Goal: Task Accomplishment & Management: Manage account settings

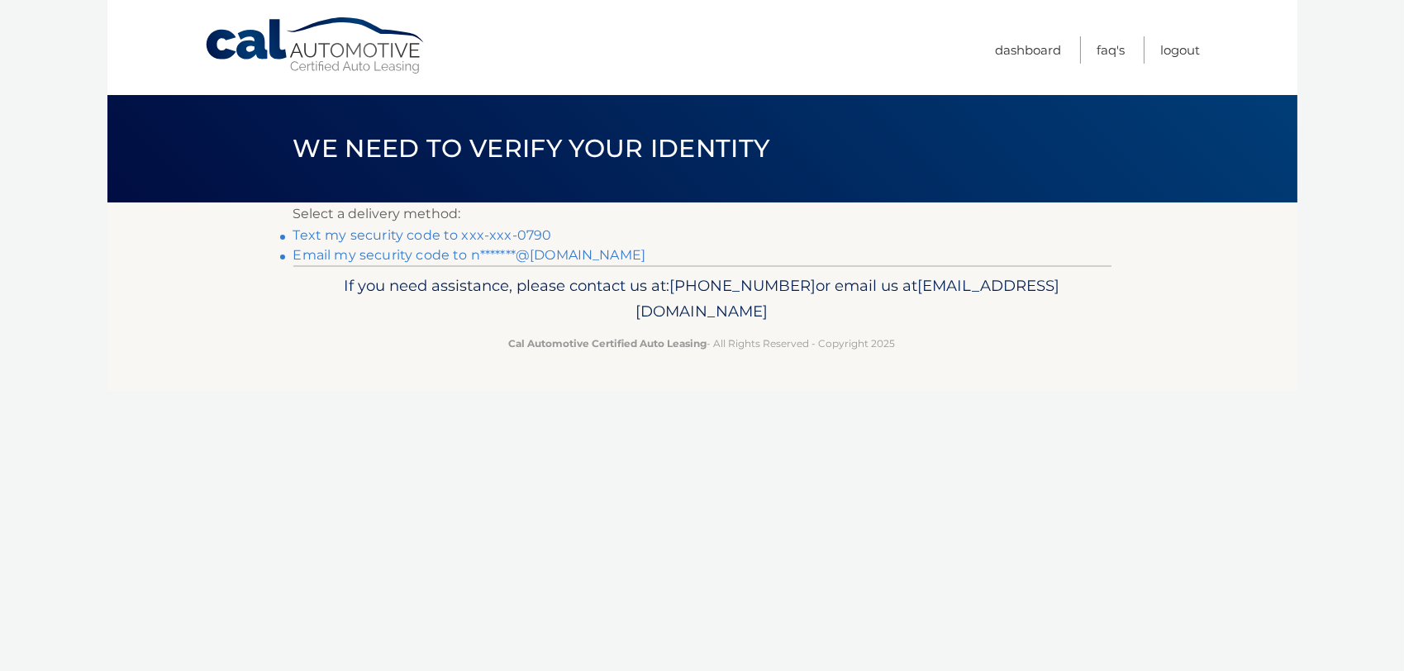
click at [406, 235] on link "Text my security code to xxx-xxx-0790" at bounding box center [422, 235] width 259 height 16
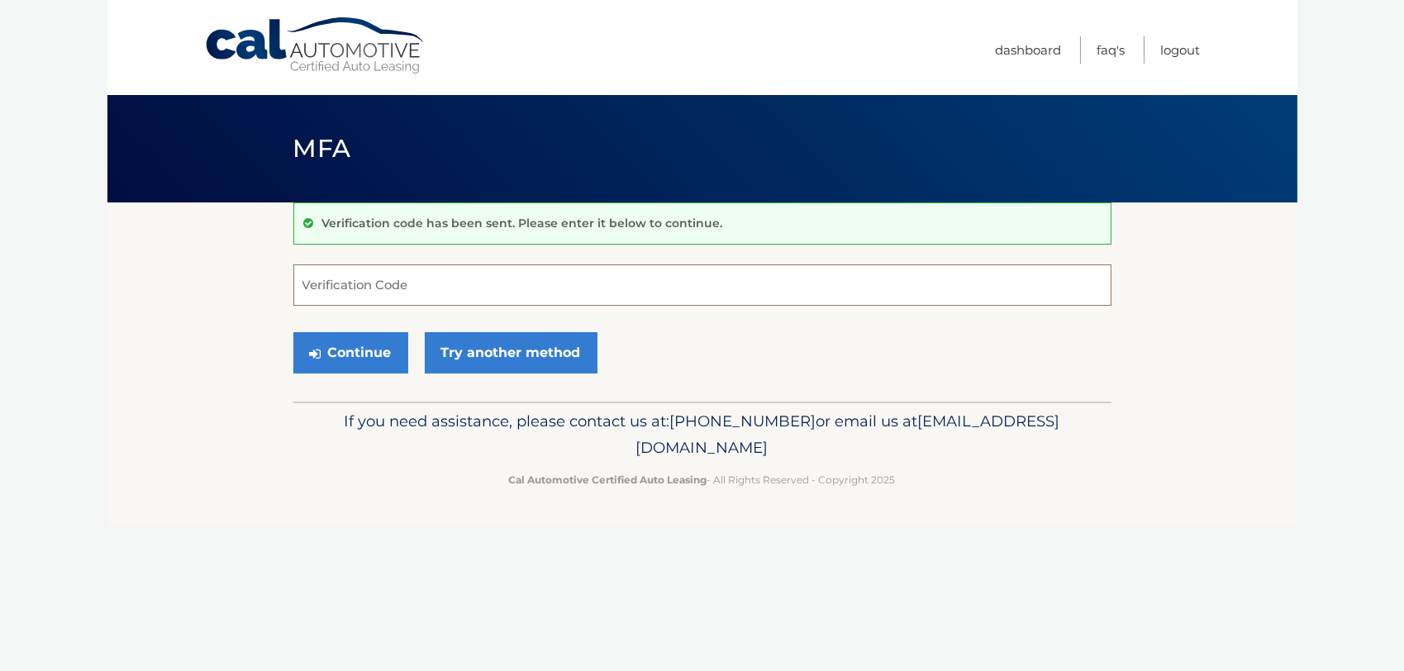
click at [406, 283] on input "Verification Code" at bounding box center [702, 285] width 818 height 41
type input "841308"
click at [397, 348] on button "Continue" at bounding box center [350, 352] width 115 height 41
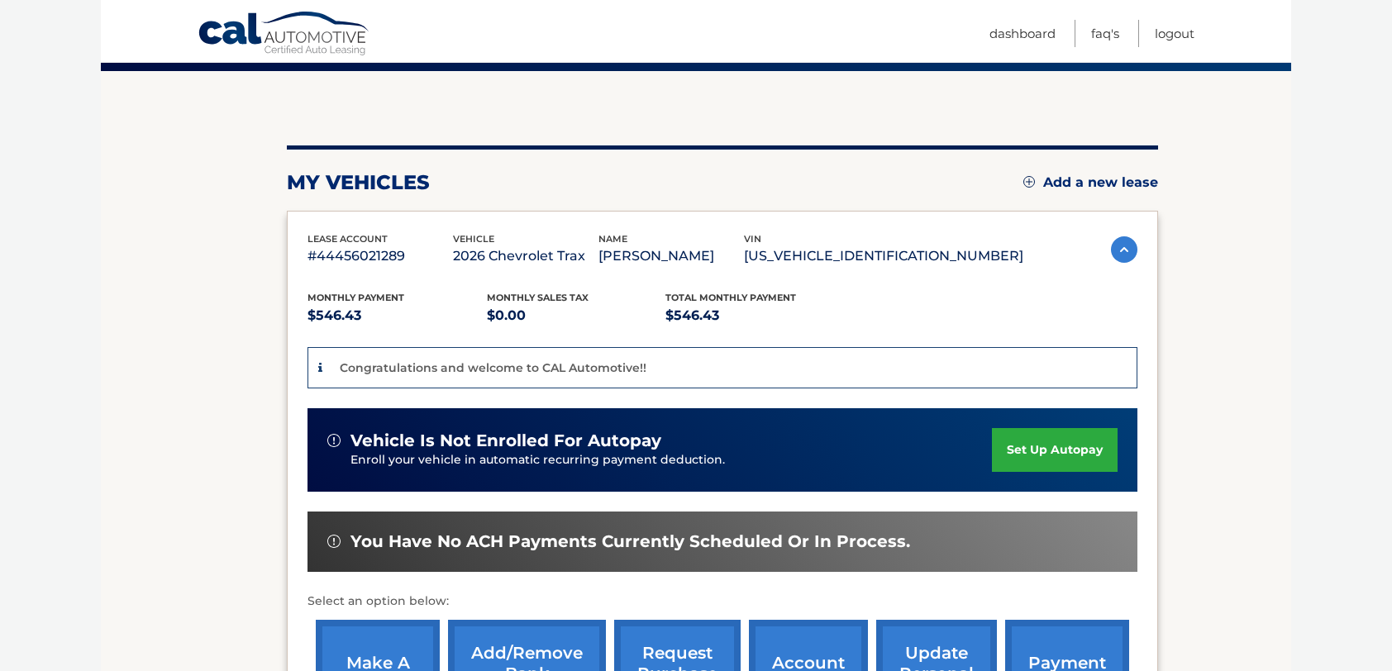
scroll to position [248, 0]
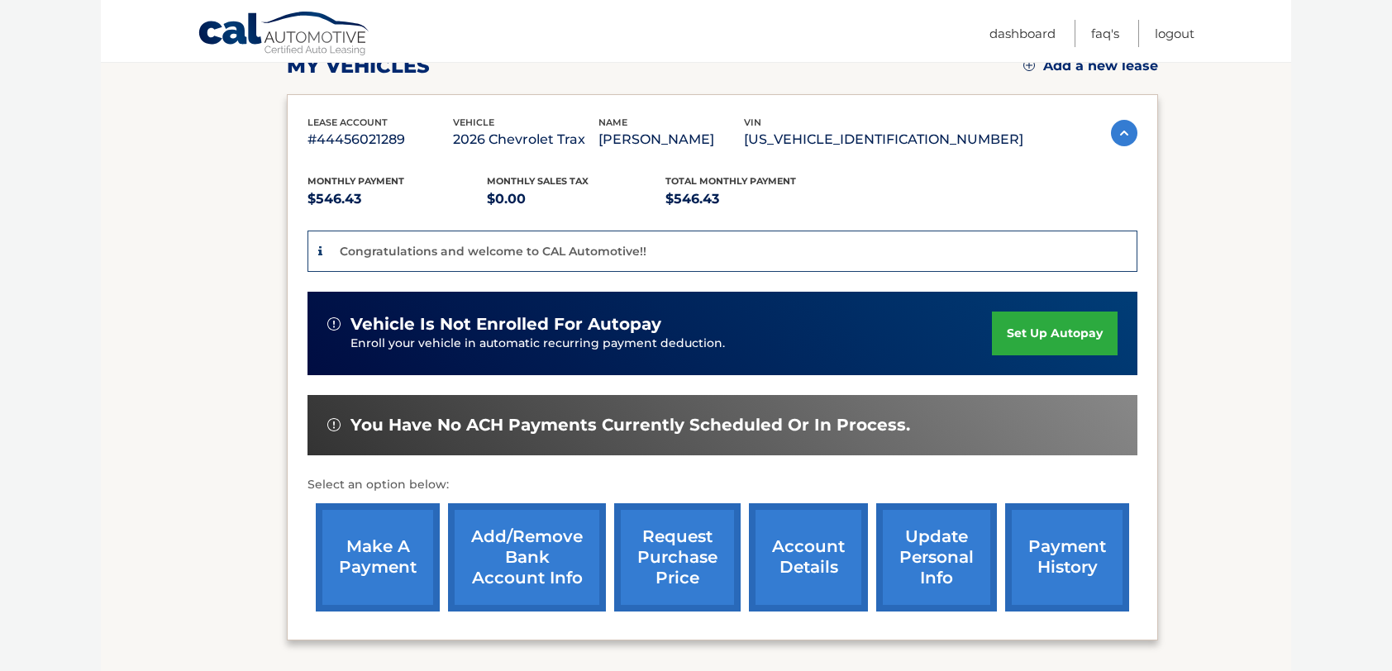
click at [1054, 329] on link "set up autopay" at bounding box center [1055, 334] width 126 height 44
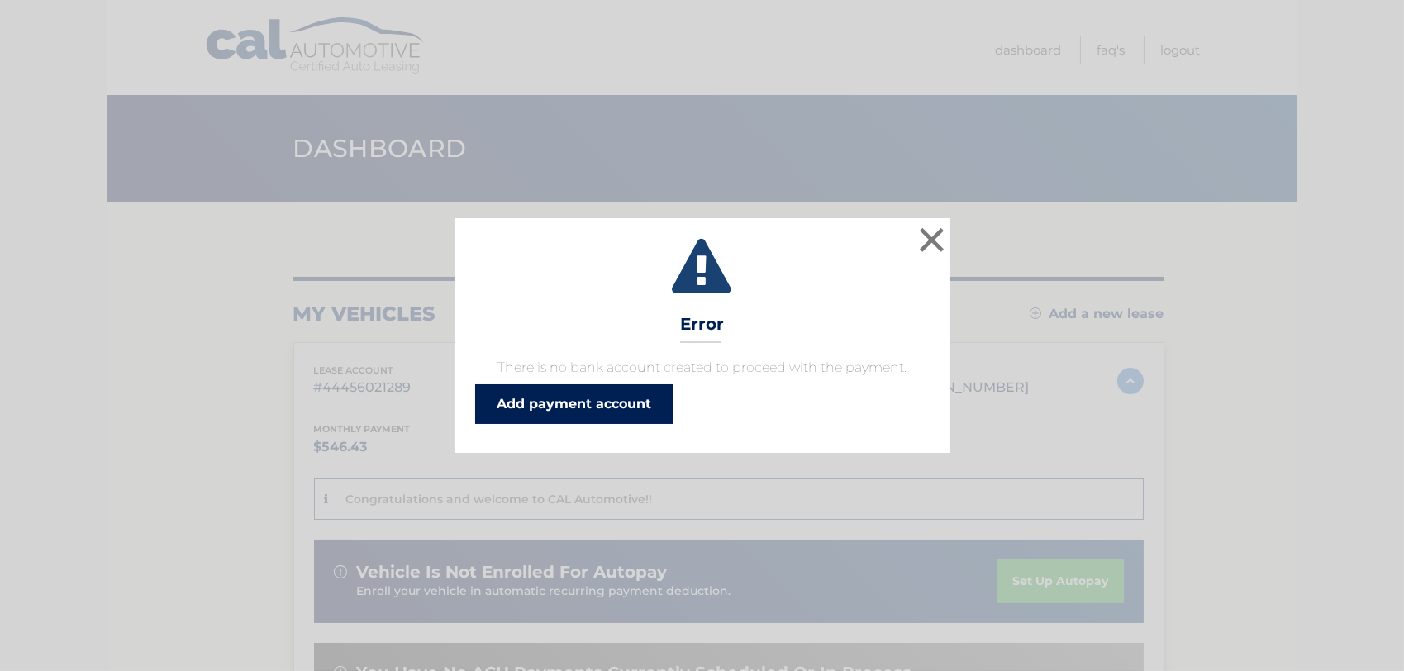
click at [639, 403] on link "Add payment account" at bounding box center [574, 404] width 198 height 40
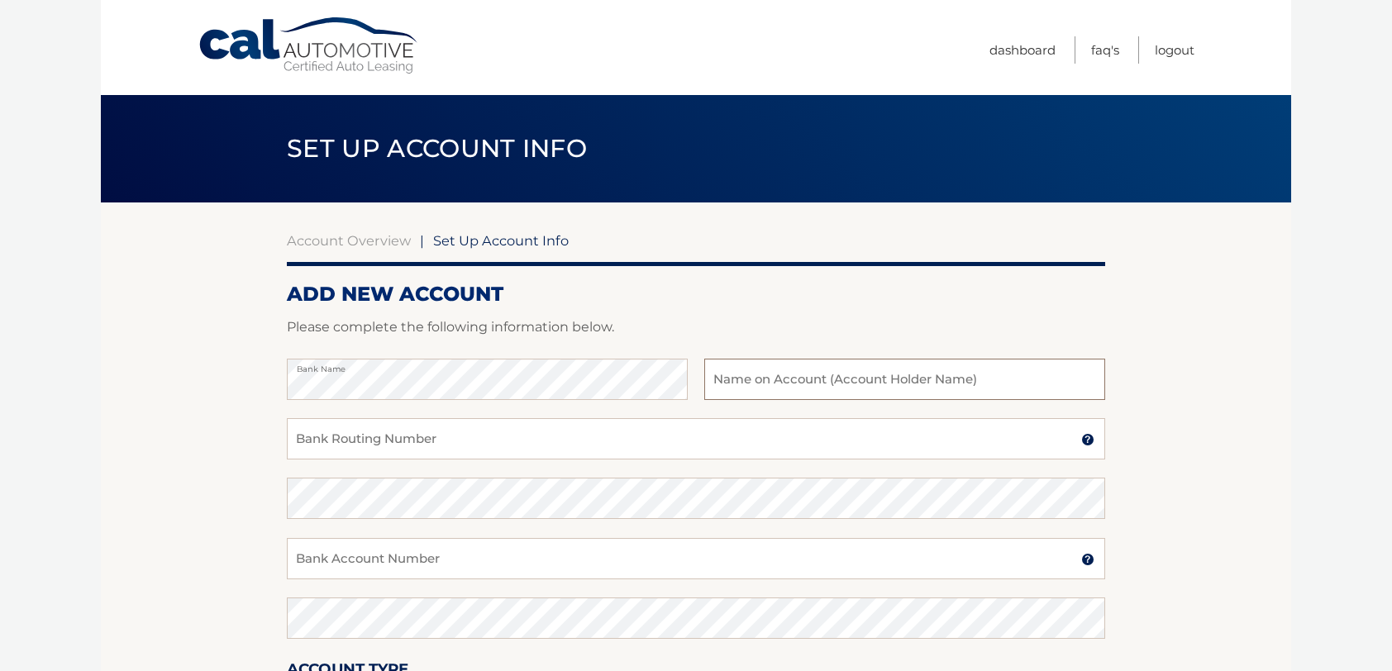
click at [770, 374] on input "text" at bounding box center [904, 379] width 401 height 41
type input "Daniel J Geyer"
click at [463, 434] on input "Bank Routing Number" at bounding box center [696, 438] width 818 height 41
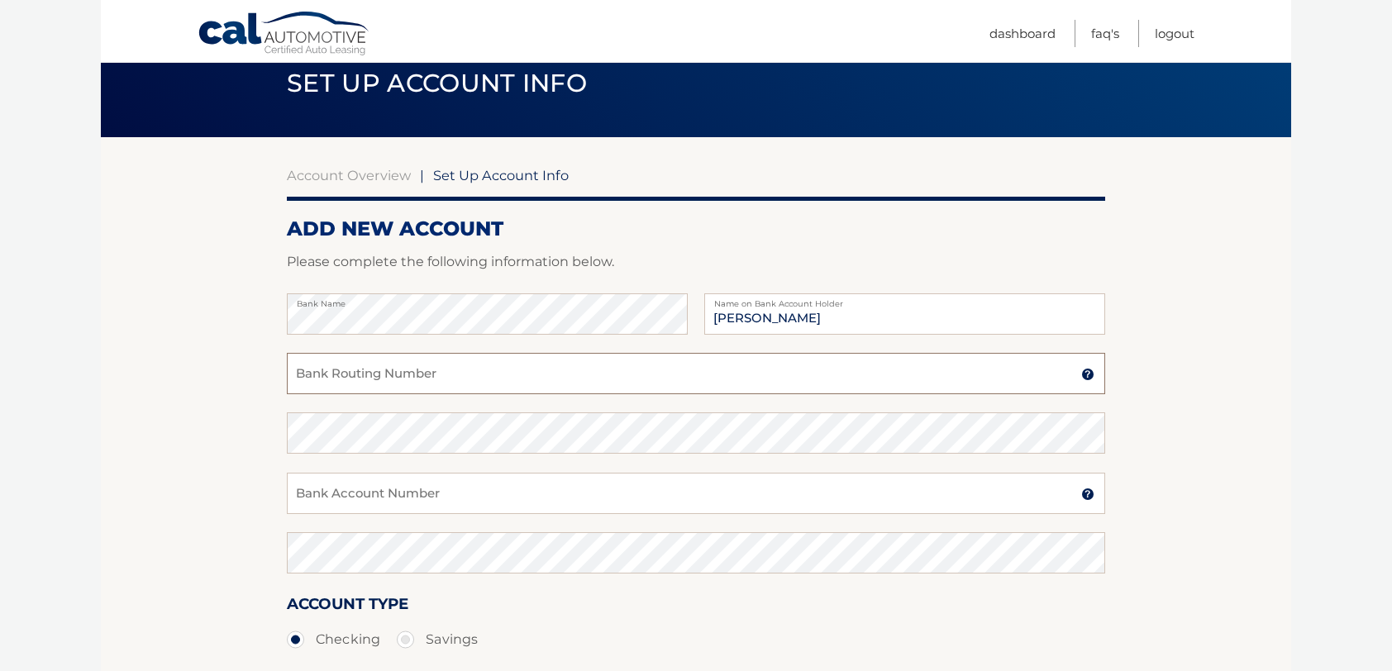
scroll to position [83, 0]
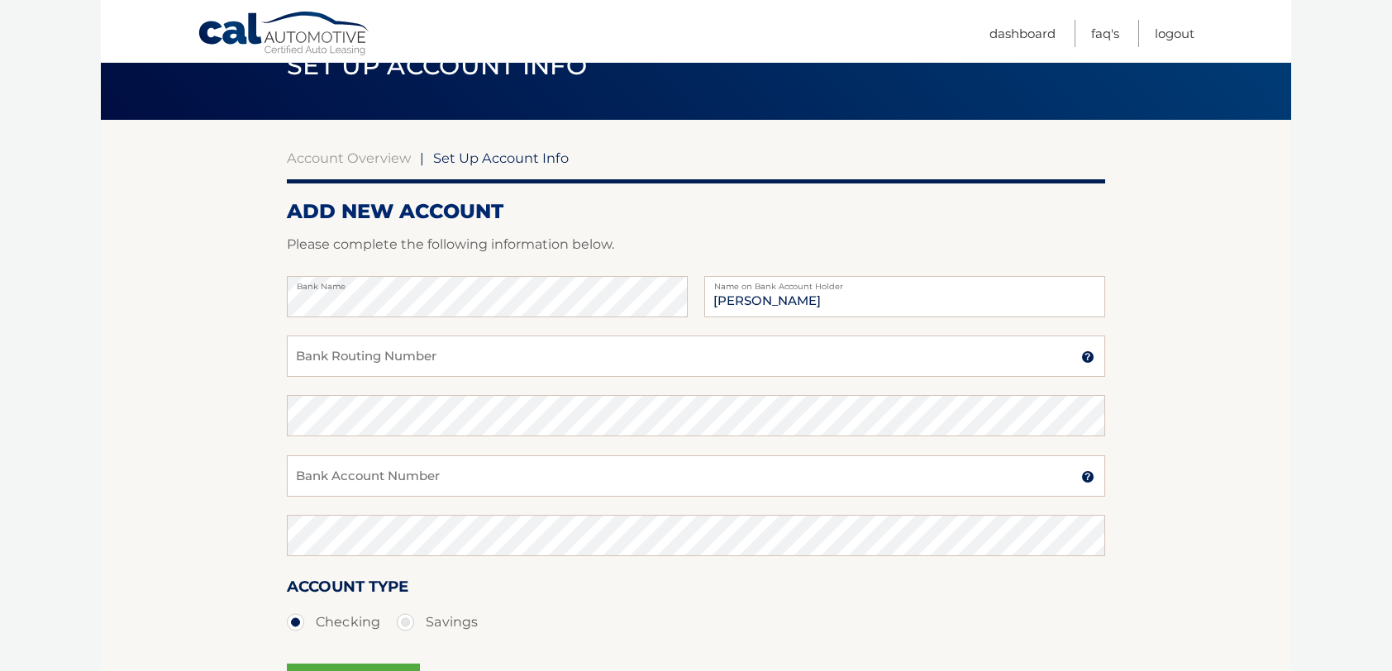
click at [458, 378] on div "Bank Routing Number A 9-digit number at the lower left corner of a check. Conta…" at bounding box center [696, 366] width 818 height 60
click at [458, 366] on input "Bank Routing Number" at bounding box center [696, 356] width 818 height 41
type input "0"
type input "021313103"
click at [433, 465] on input "Bank Account Number" at bounding box center [696, 475] width 818 height 41
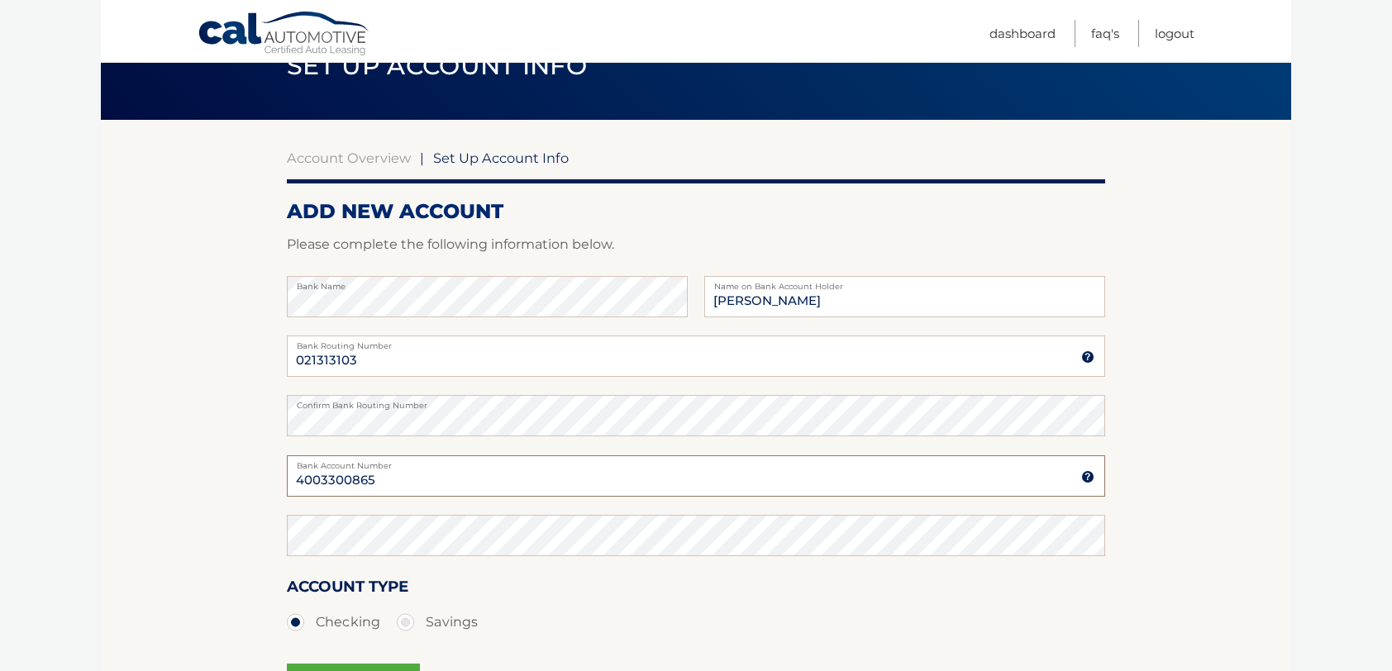
type input "4003300865"
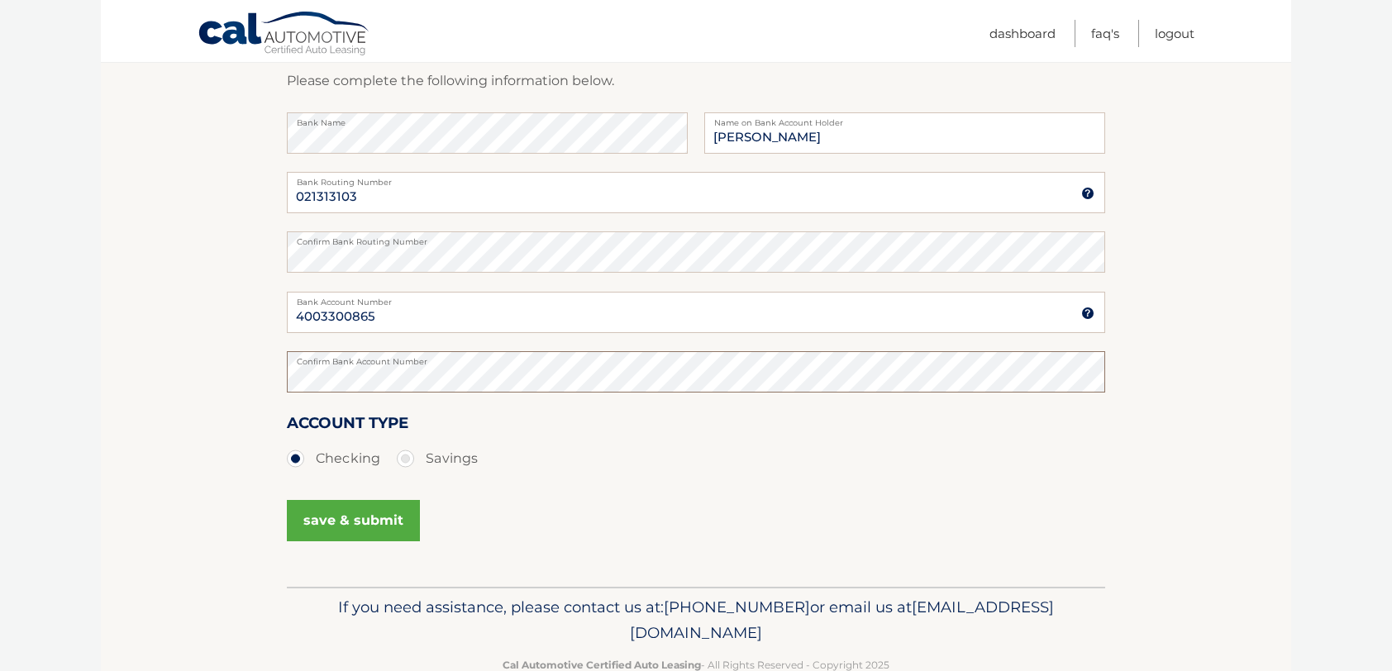
scroll to position [248, 0]
click at [352, 514] on button "save & submit" at bounding box center [353, 518] width 133 height 41
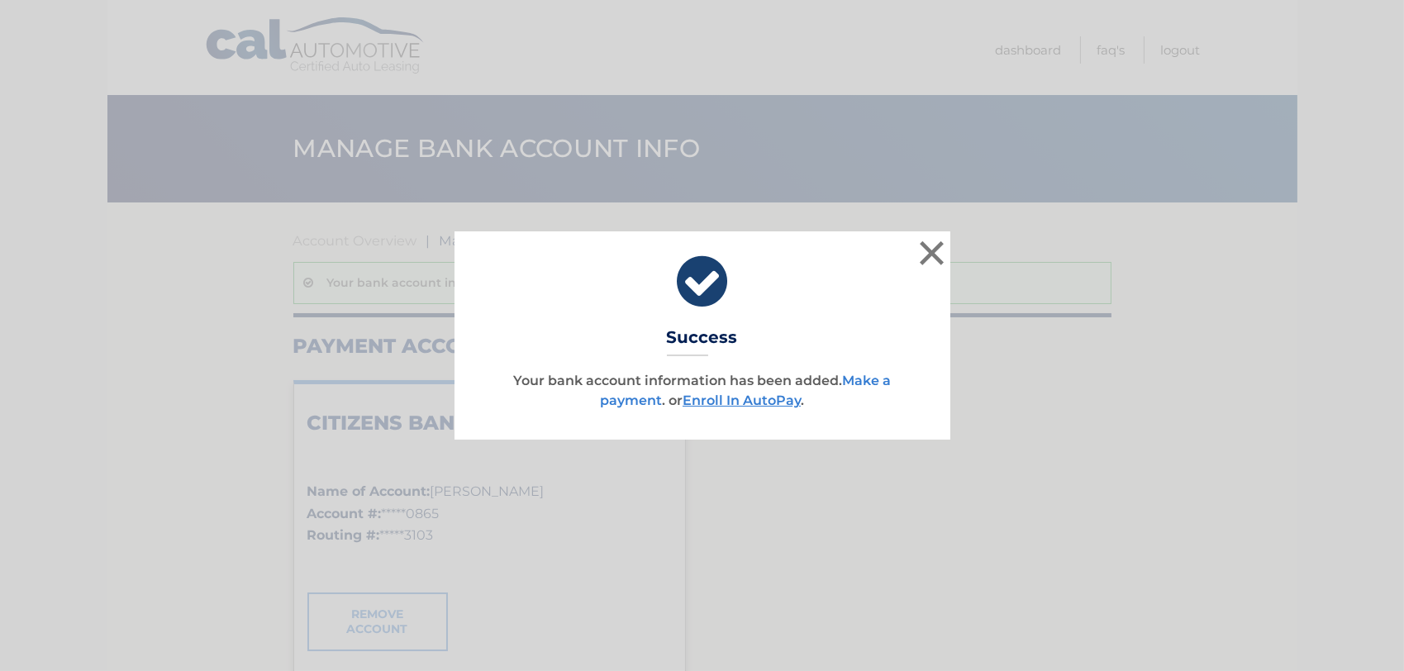
click at [869, 386] on link "Make a payment" at bounding box center [745, 391] width 291 height 36
click at [765, 403] on link "Enroll In AutoPay" at bounding box center [742, 401] width 118 height 16
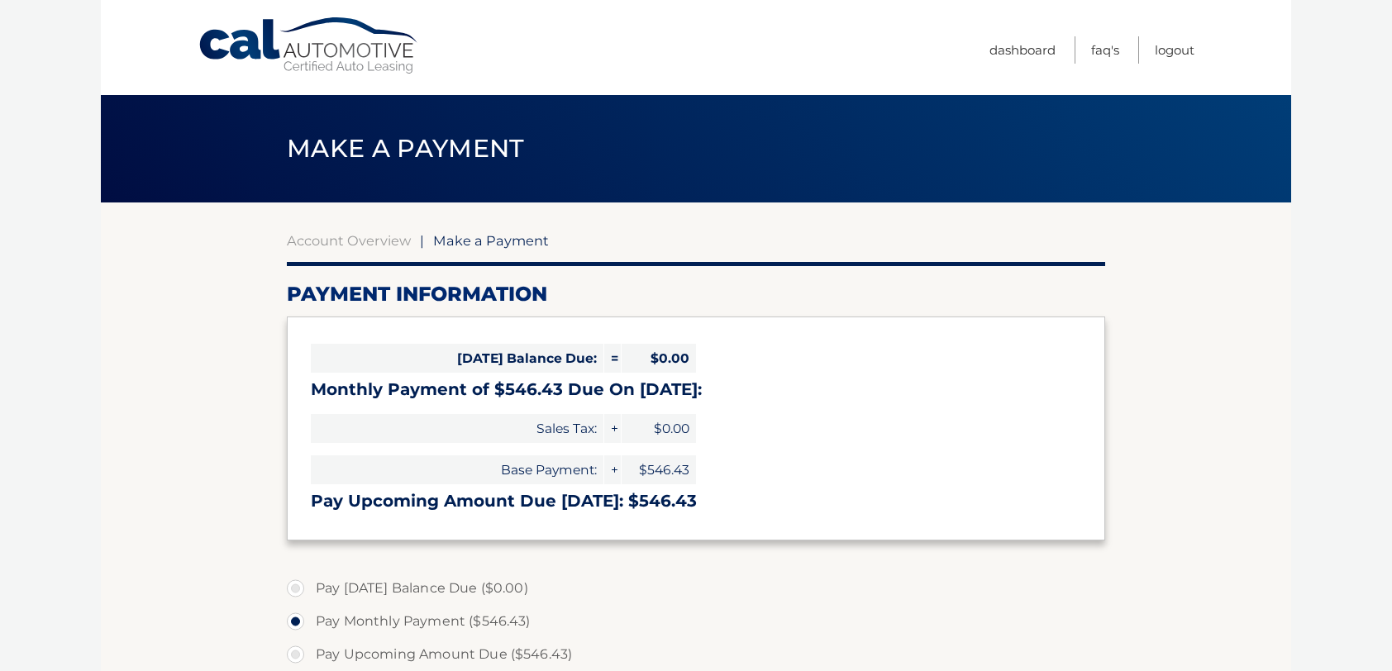
select select "OWNkY2FlYjEtYzUzZC00ZDY5LTlkNDQtYWZlNmExY2QxYjYy"
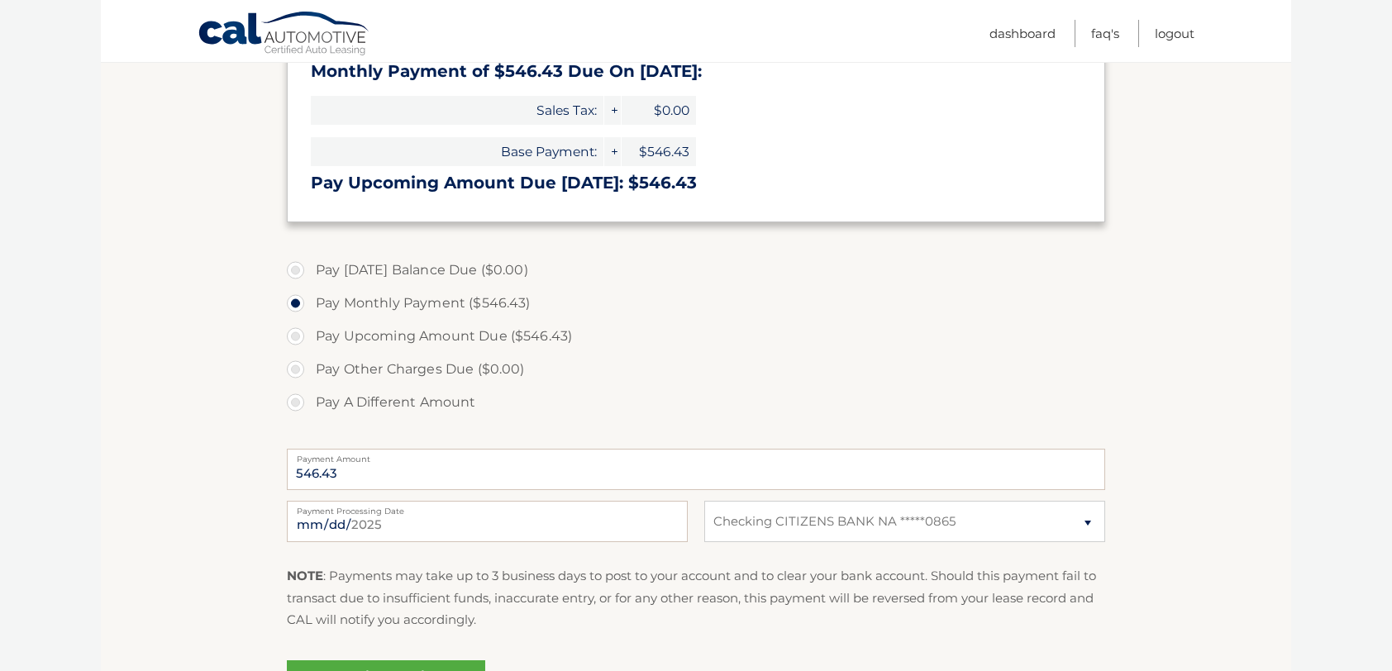
scroll to position [248, 0]
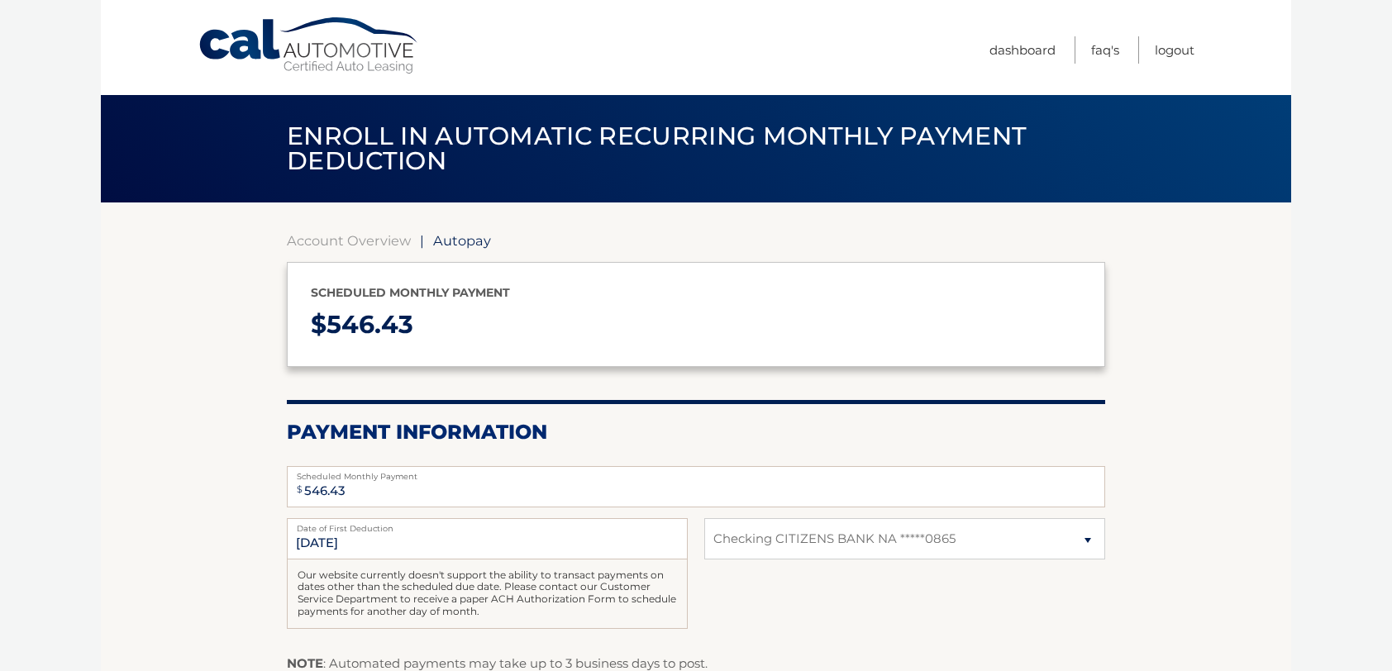
select select "OWNkY2FlYjEtYzUzZC00ZDY5LTlkNDQtYWZlNmExY2QxYjYy"
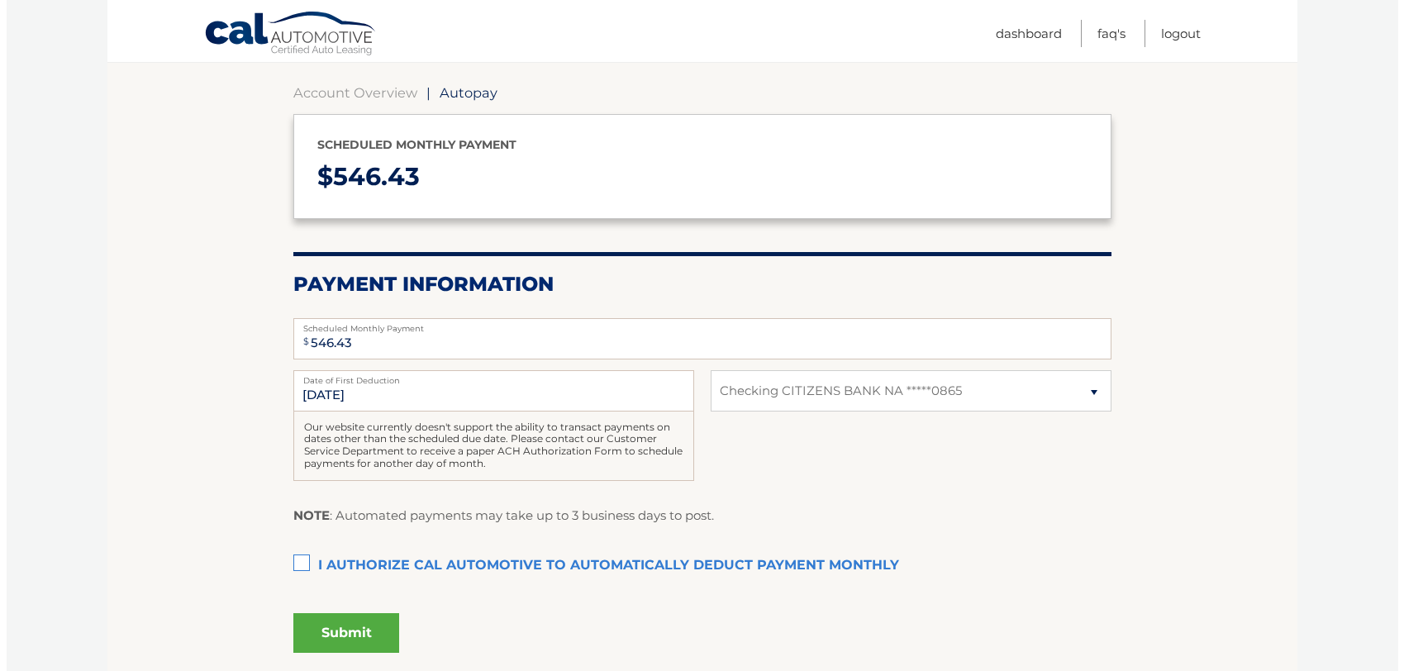
scroll to position [165, 0]
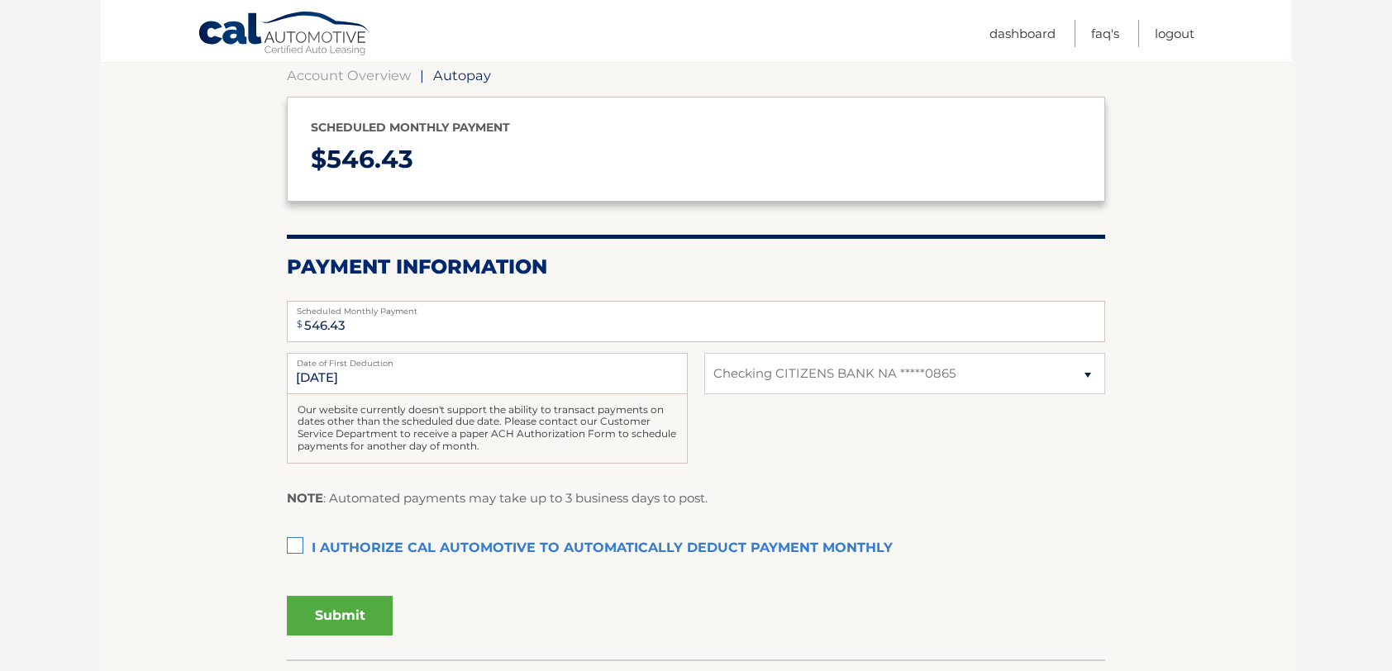
click at [298, 548] on label "I authorize cal automotive to automatically deduct payment monthly This checkbo…" at bounding box center [696, 548] width 818 height 33
click at [0, 0] on input "I authorize cal automotive to automatically deduct payment monthly This checkbo…" at bounding box center [0, 0] width 0 height 0
click at [318, 622] on button "Submit" at bounding box center [340, 616] width 106 height 40
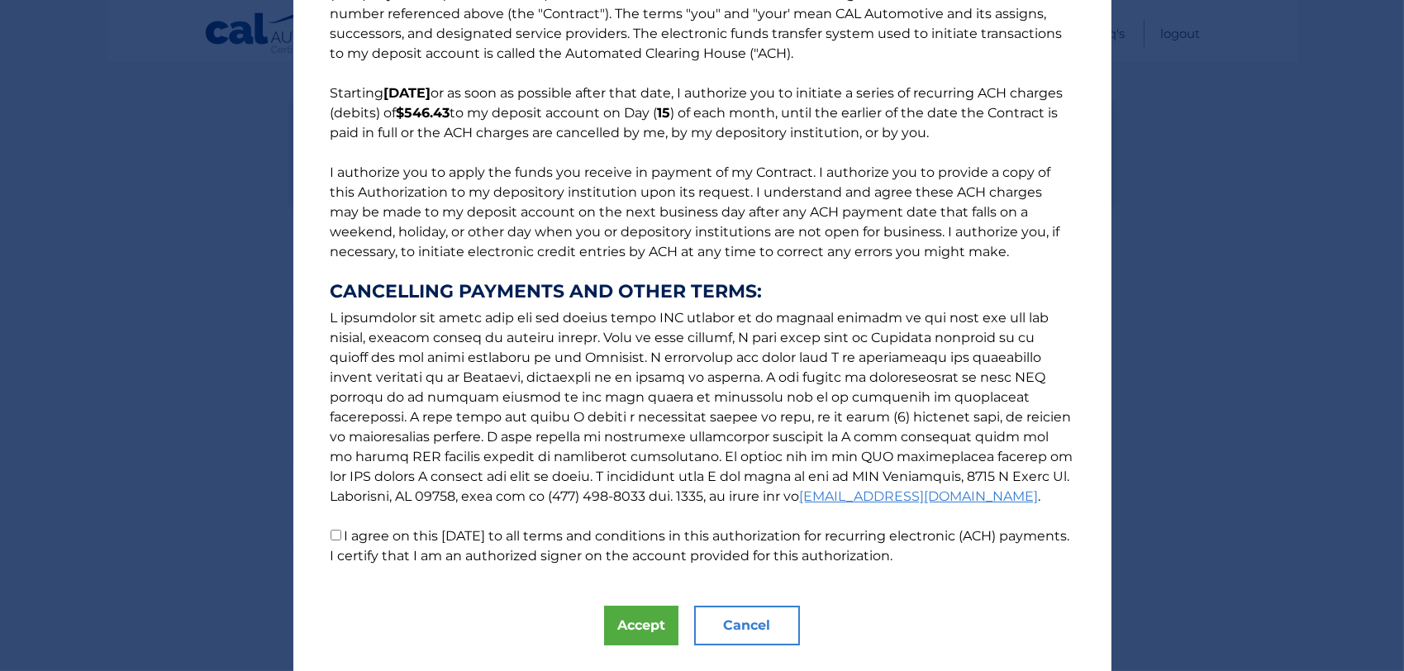
scroll to position [109, 0]
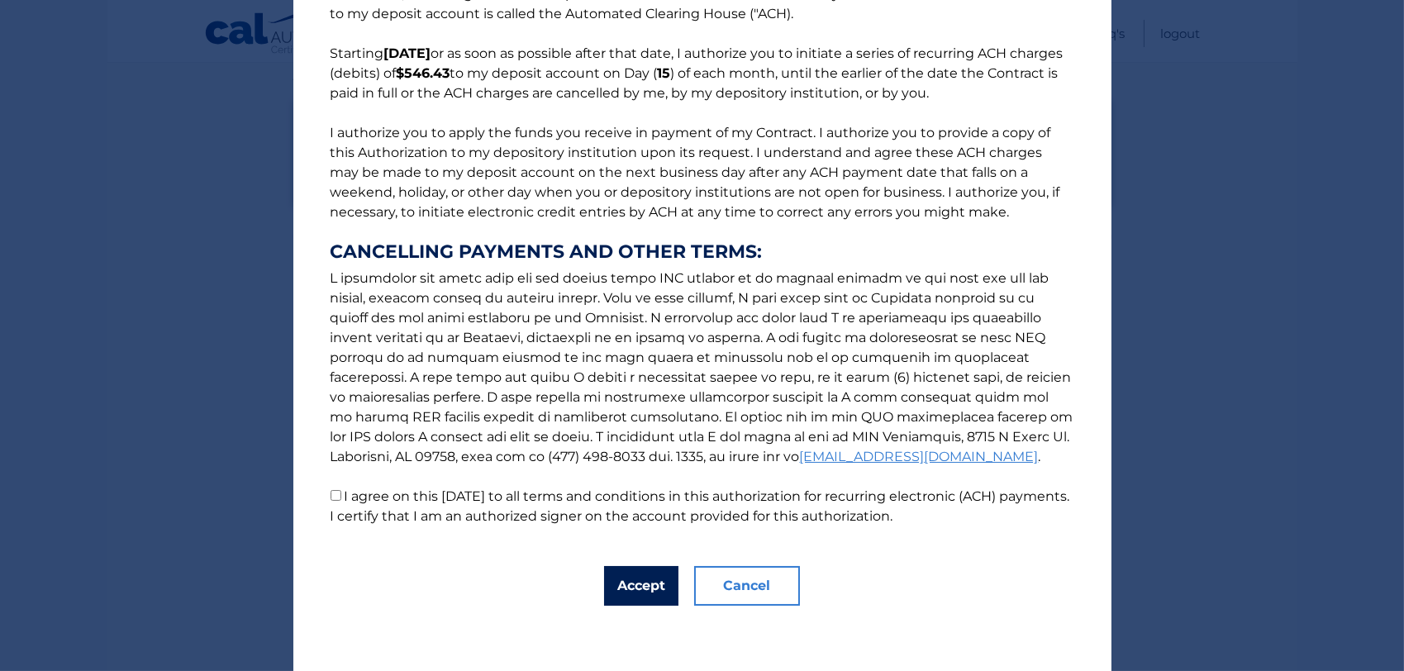
click at [617, 589] on button "Accept" at bounding box center [641, 586] width 74 height 40
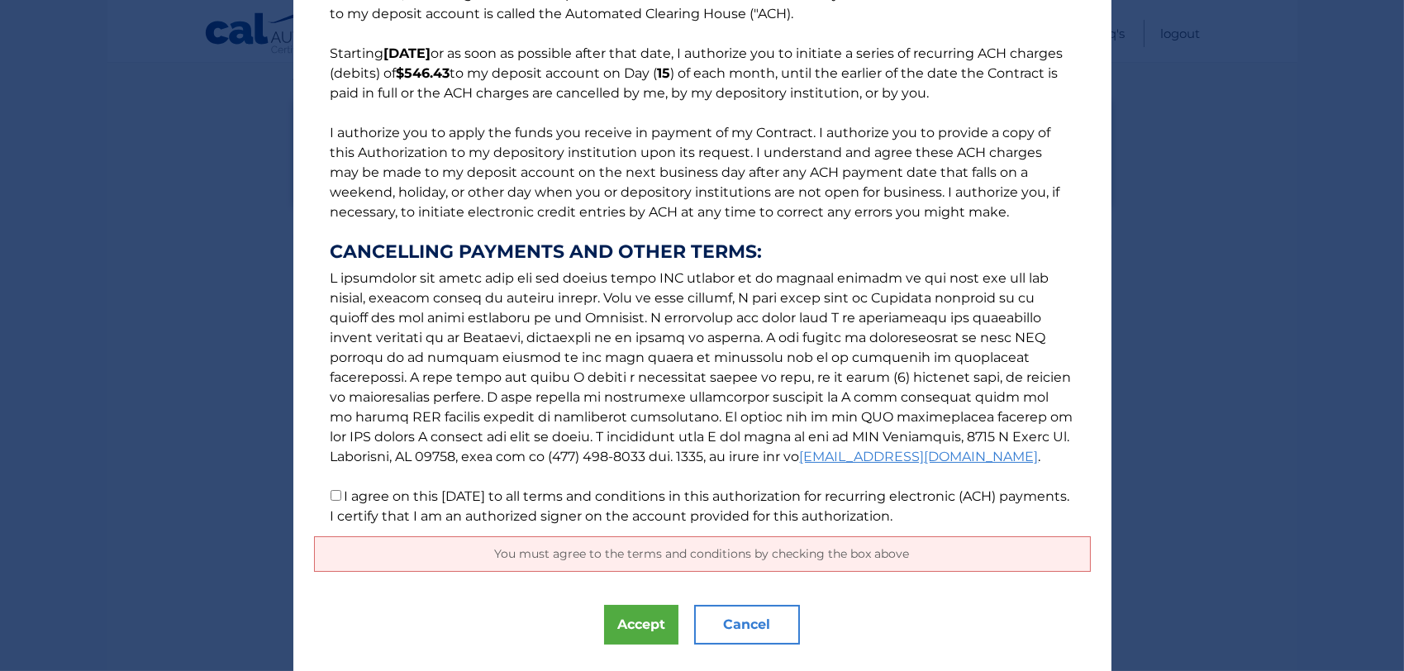
click at [325, 503] on p "The words "I" "me" and "my" mean any identified Customer who signs this Authori…" at bounding box center [702, 226] width 777 height 602
click at [331, 493] on input "I agree on this 09/30/2025 to all terms and conditions in this authorization fo…" at bounding box center [336, 495] width 11 height 11
checkbox input "true"
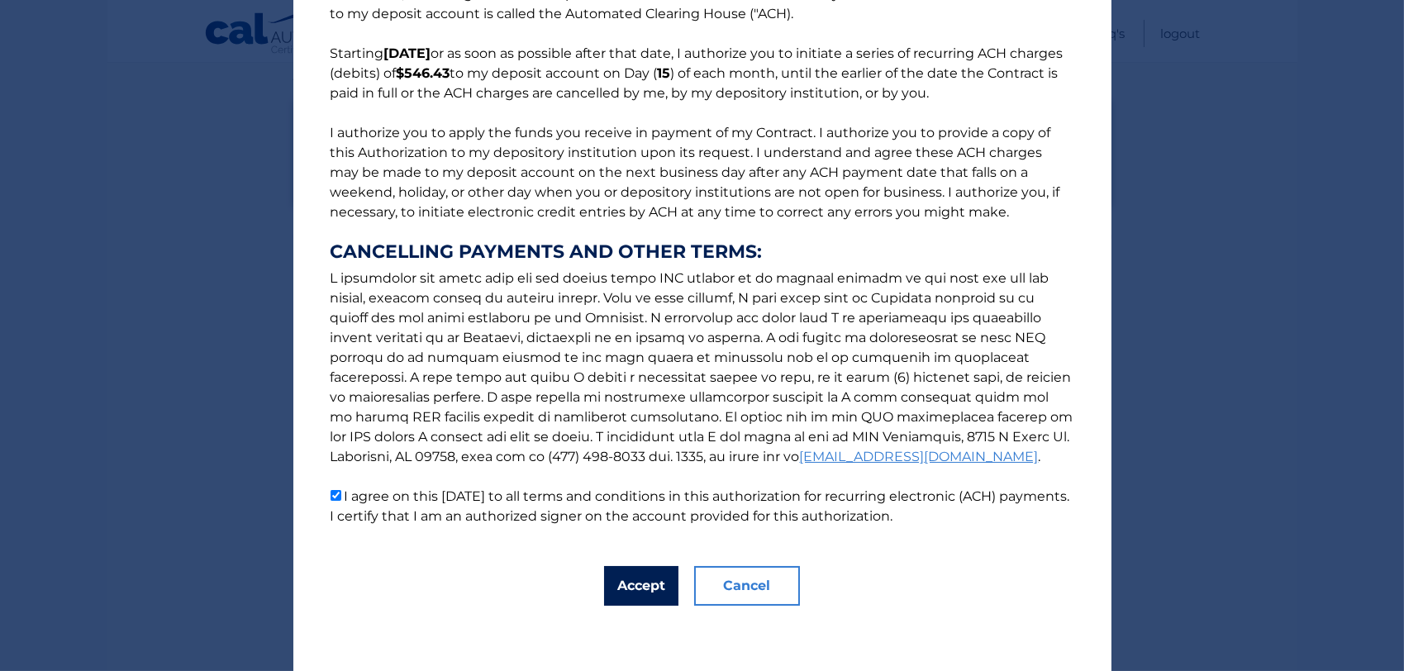
click at [622, 579] on button "Accept" at bounding box center [641, 586] width 74 height 40
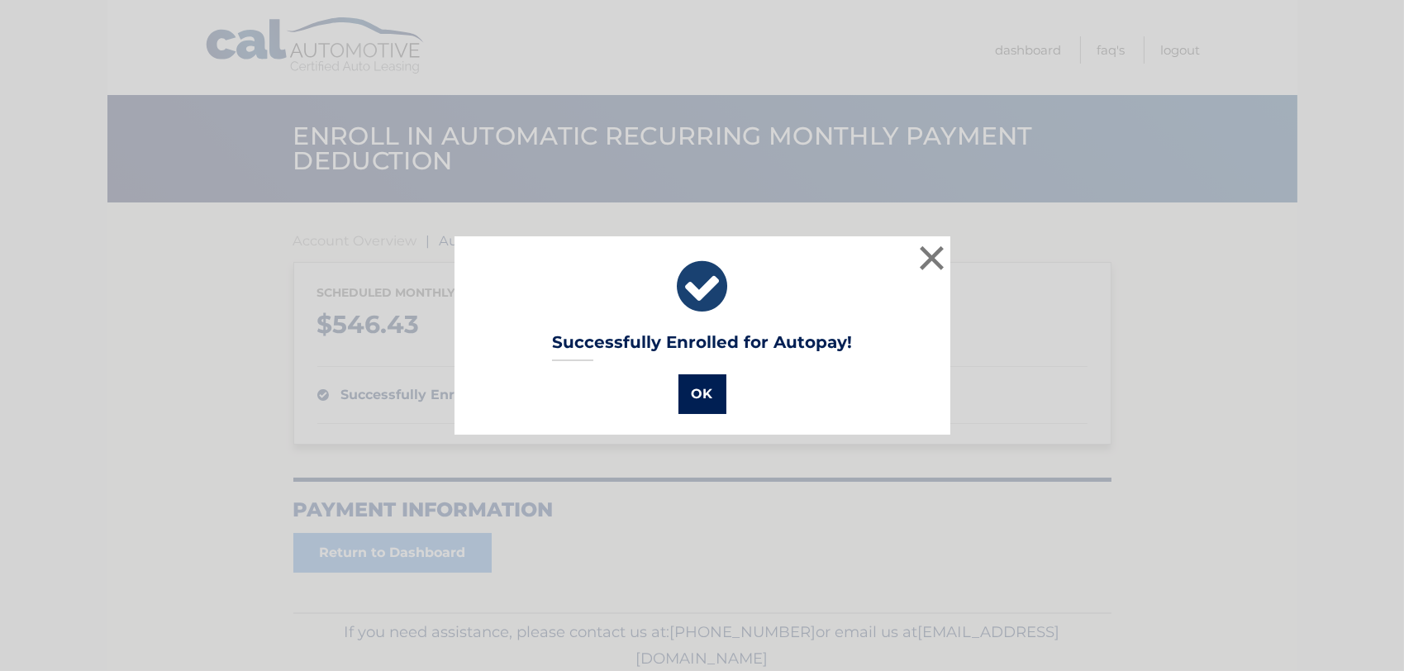
click at [687, 390] on button "OK" at bounding box center [703, 394] width 48 height 40
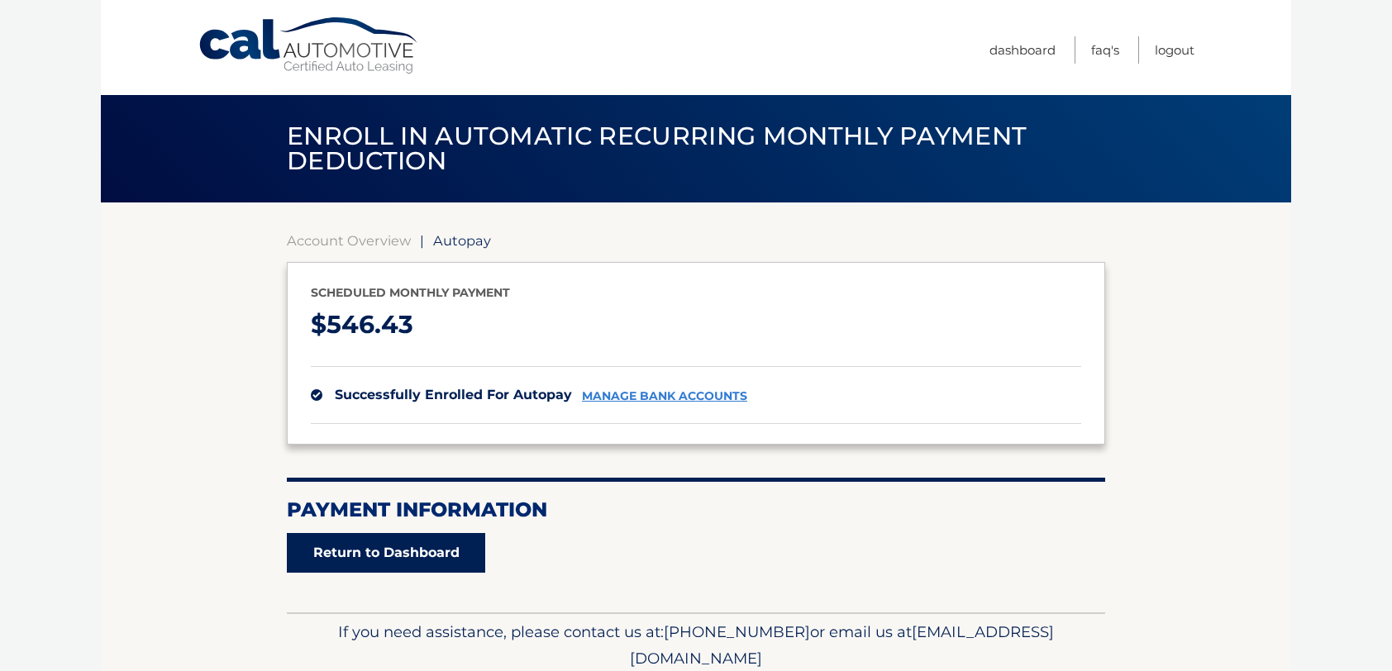
click at [405, 556] on link "Return to Dashboard" at bounding box center [386, 553] width 198 height 40
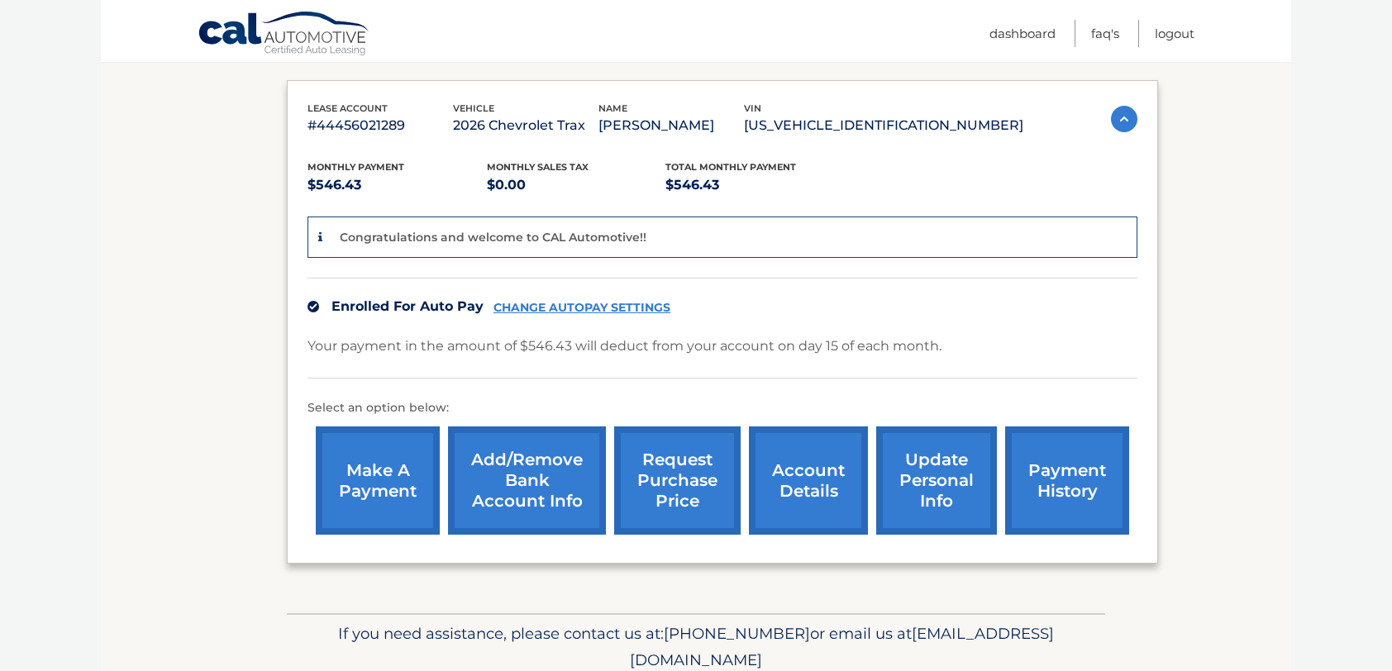
scroll to position [162, 0]
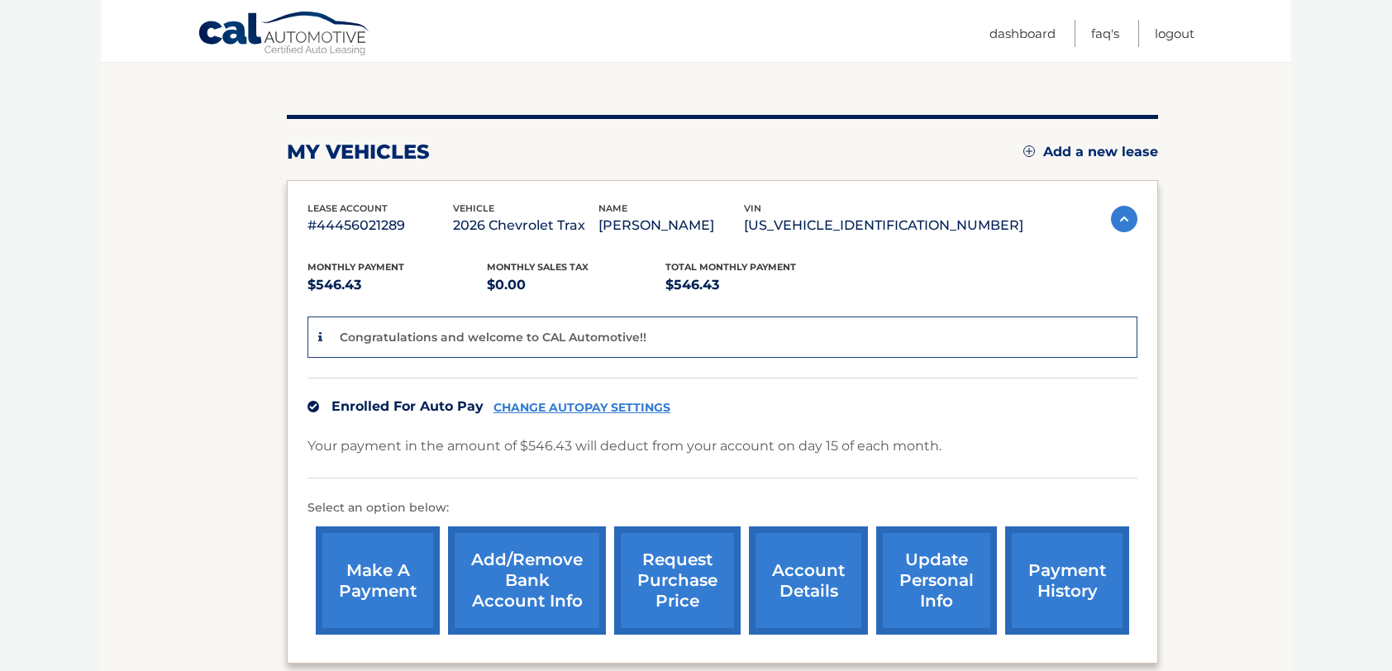
click at [422, 331] on p "Congratulations and welcome to CAL Automotive!!" at bounding box center [493, 337] width 307 height 15
click at [742, 390] on div "Enrolled For Auto Pay CHANGE AUTOPAY SETTINGS" at bounding box center [723, 406] width 830 height 57
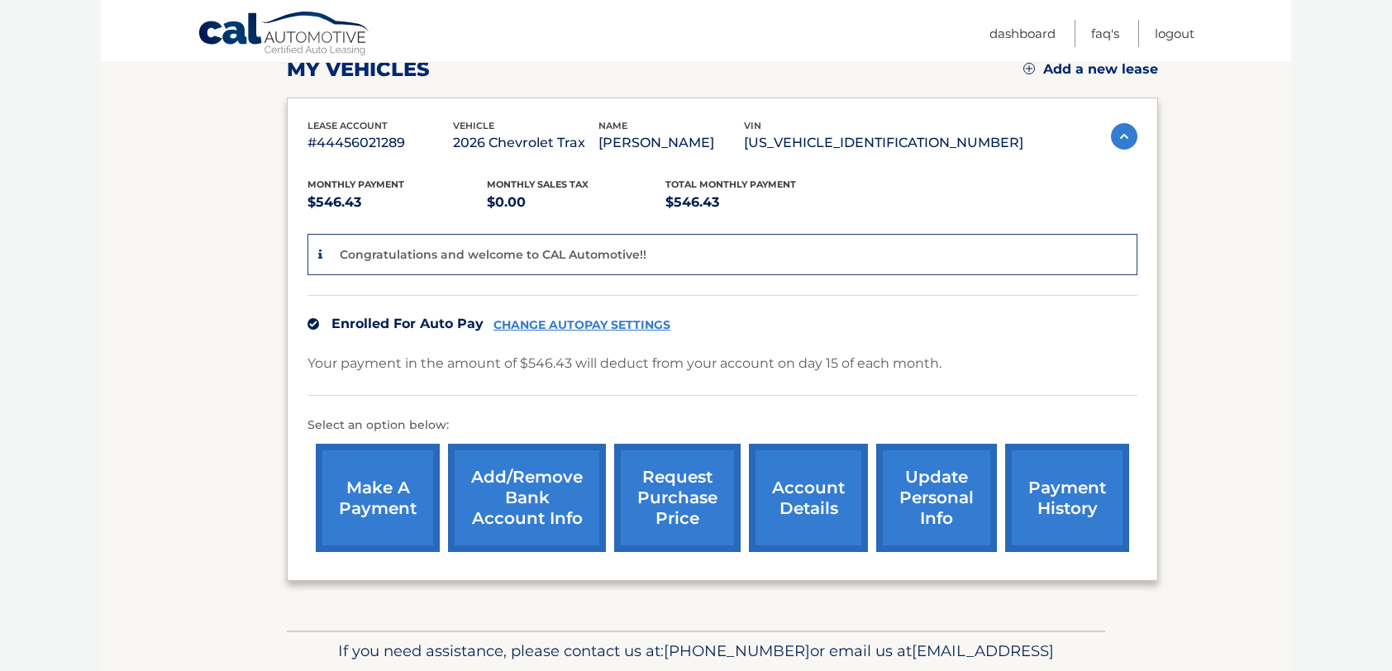
click at [371, 487] on link "make a payment" at bounding box center [378, 498] width 124 height 108
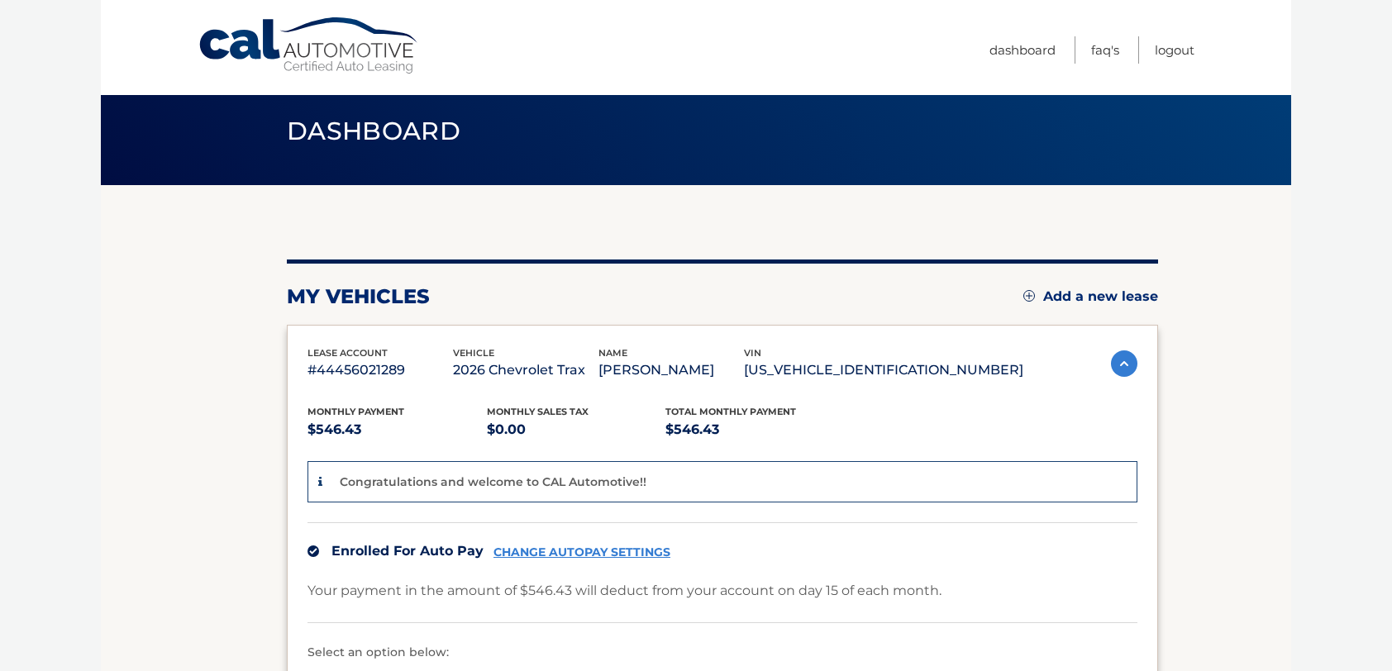
scroll to position [0, 0]
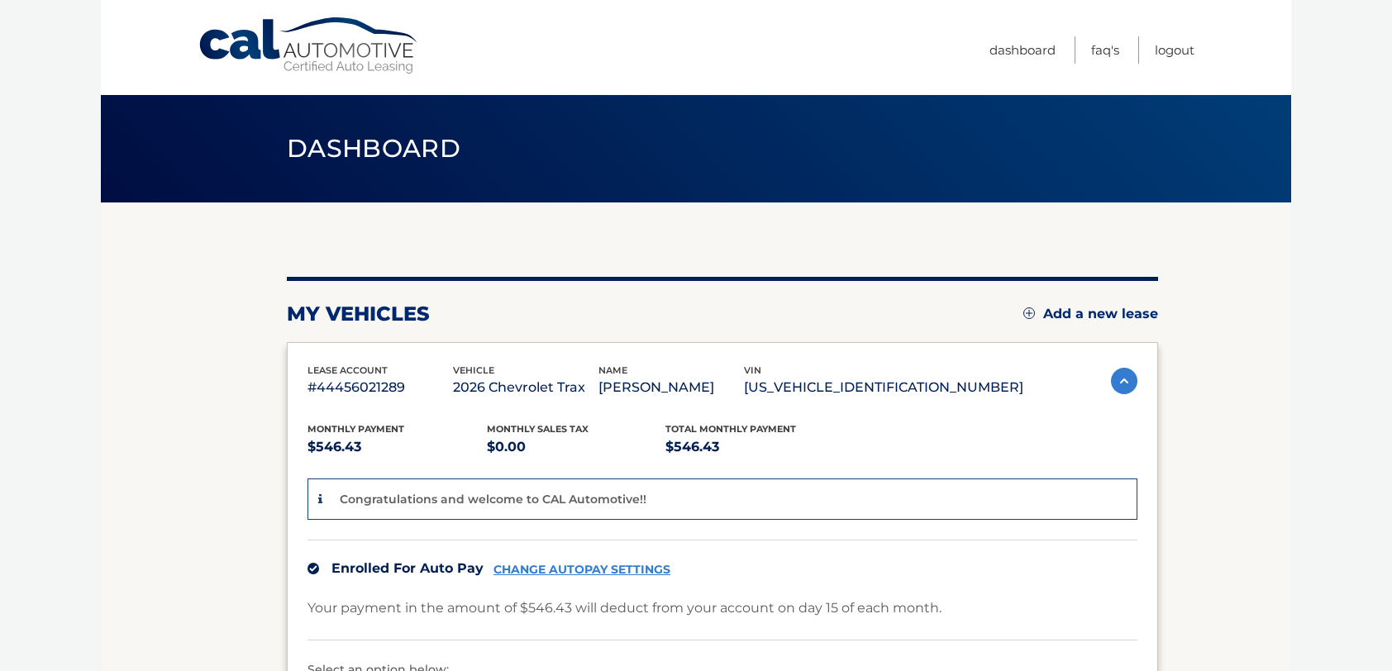
click at [1201, 45] on div "Cal Automotive Menu Dashboard FAQ's Logout" at bounding box center [696, 47] width 1190 height 95
click at [1185, 50] on link "Logout" at bounding box center [1175, 49] width 40 height 27
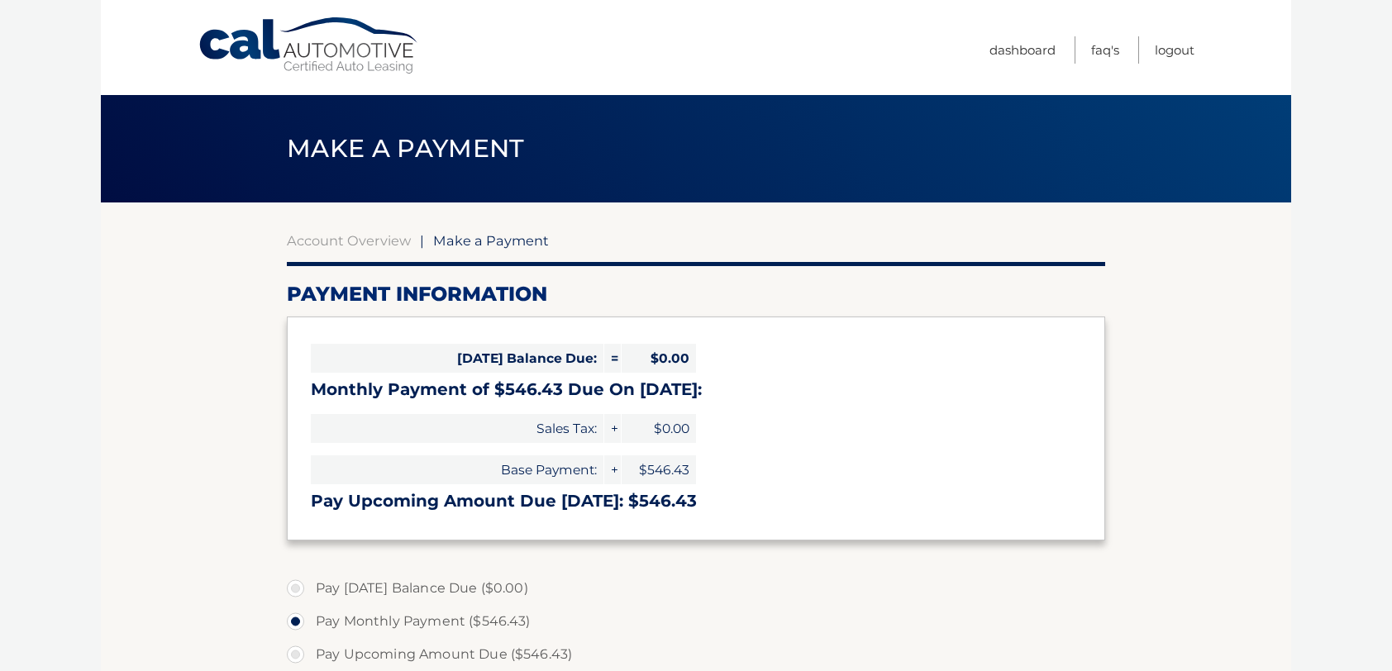
select select "OWNkY2FlYjEtYzUzZC00ZDY5LTlkNDQtYWZlNmExY2QxYjYy"
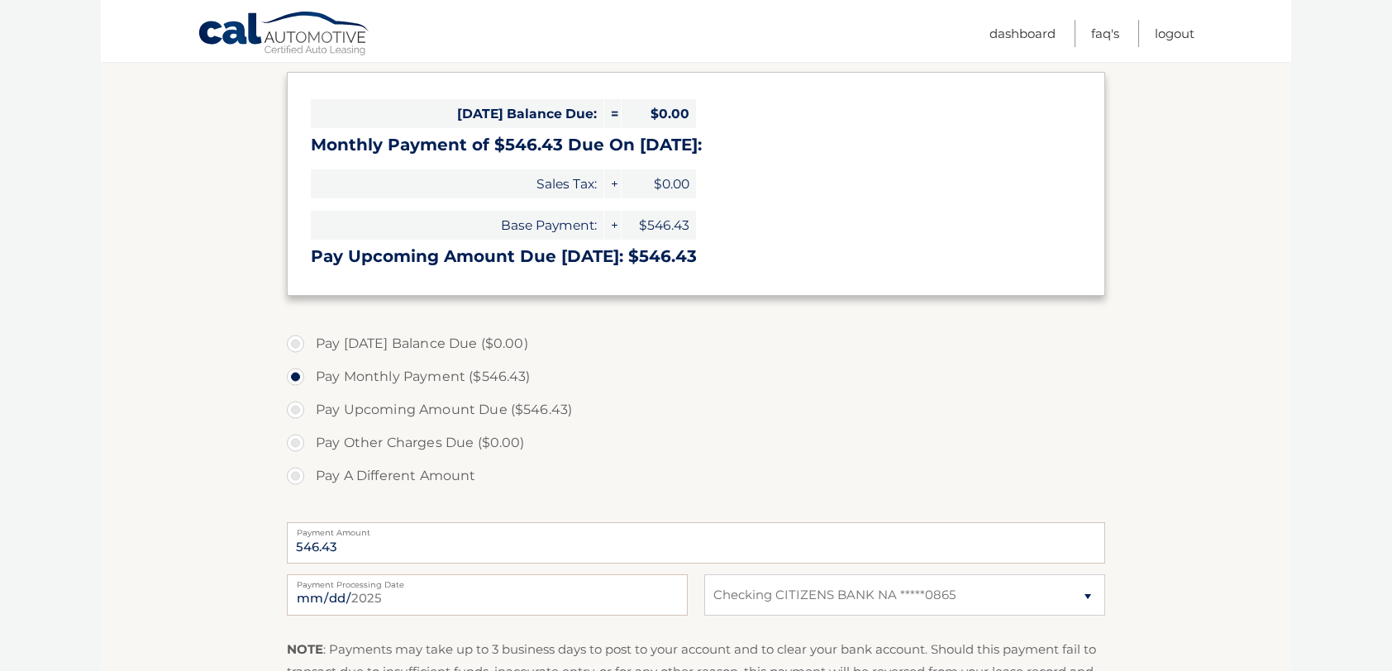
scroll to position [165, 0]
